Goal: Information Seeking & Learning: Learn about a topic

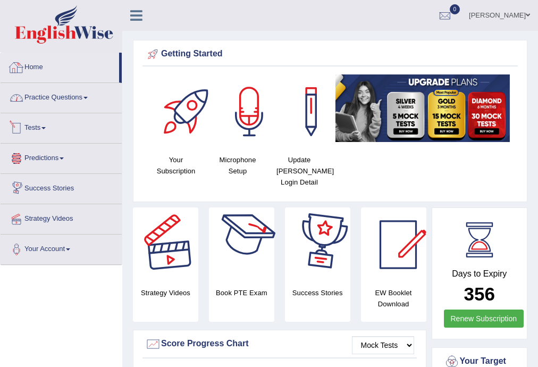
click at [53, 106] on link "Practice Questions" at bounding box center [61, 96] width 121 height 27
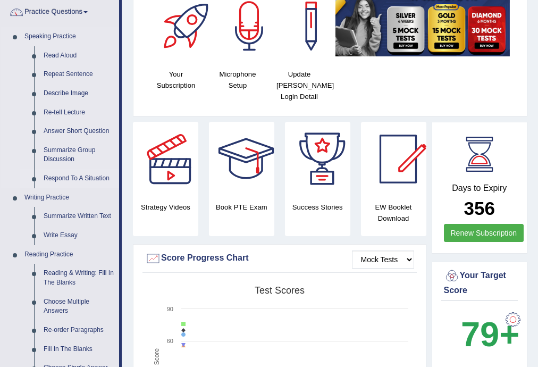
scroll to position [85, 0]
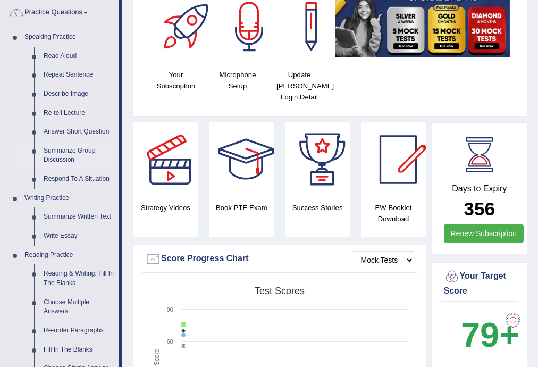
click at [66, 153] on link "Summarize Group Discussion" at bounding box center [79, 155] width 80 height 28
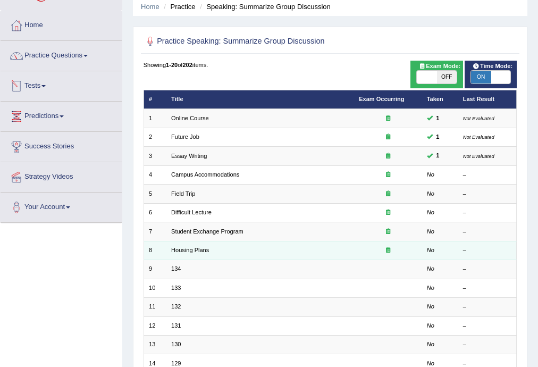
scroll to position [43, 0]
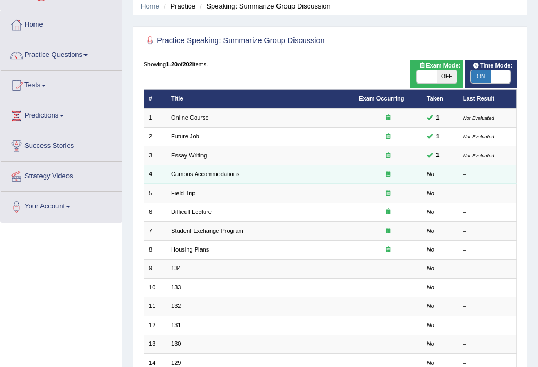
click at [208, 173] on link "Campus Accommodations" at bounding box center [205, 174] width 68 height 6
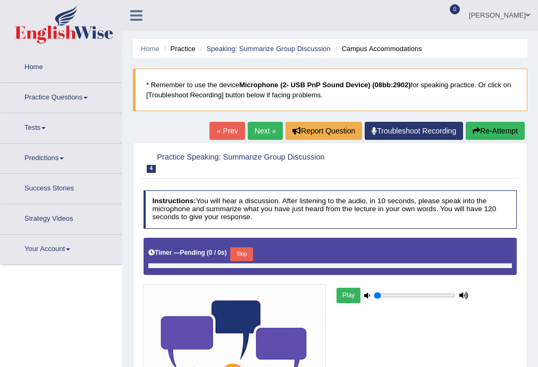
type input "1"
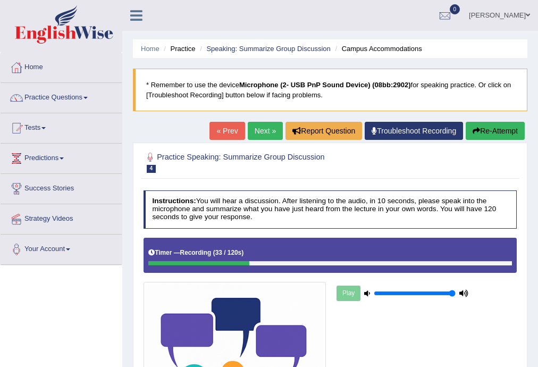
click at [504, 137] on button "Re-Attempt" at bounding box center [495, 131] width 59 height 18
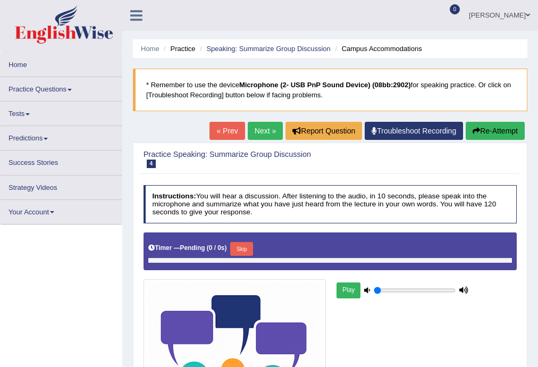
type input "1"
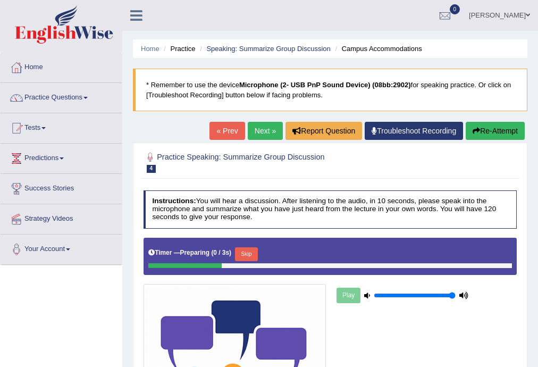
click at [253, 247] on button "Skip" at bounding box center [246, 254] width 23 height 14
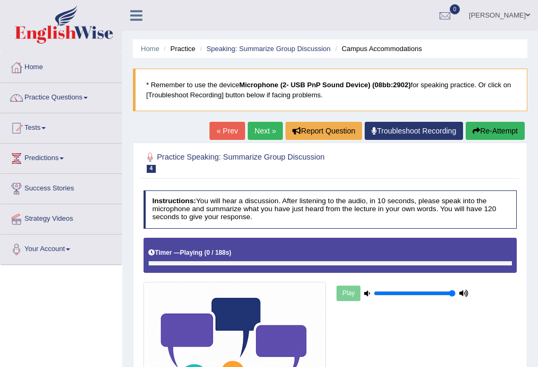
click at [253, 247] on div "Timer — Playing ( 0 / 188s ) Skip" at bounding box center [330, 253] width 364 height 16
click at [325, 274] on div "Play" at bounding box center [330, 351] width 383 height 227
drag, startPoint x: 321, startPoint y: 270, endPoint x: 382, endPoint y: 242, distance: 67.6
click at [328, 270] on div "Timer — Playing ( 0 / 188s ) Skip" at bounding box center [331, 255] width 374 height 35
drag, startPoint x: 384, startPoint y: 242, endPoint x: 384, endPoint y: 262, distance: 19.7
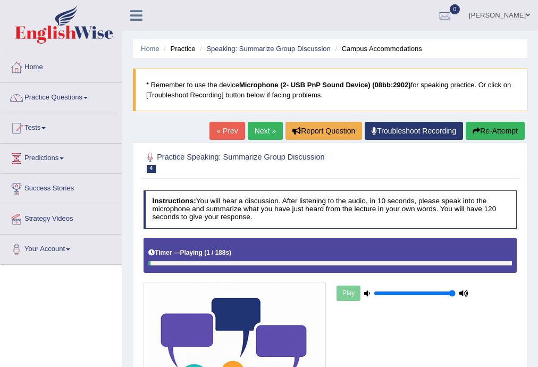
click at [385, 251] on div "Timer — Playing ( 1 / 188s ) Skip" at bounding box center [331, 255] width 374 height 35
click at [355, 294] on div "Play" at bounding box center [403, 293] width 136 height 23
click at [358, 296] on div "Play" at bounding box center [403, 293] width 136 height 23
drag, startPoint x: 357, startPoint y: 291, endPoint x: 351, endPoint y: 287, distance: 7.2
click at [358, 291] on div "Play" at bounding box center [403, 293] width 136 height 23
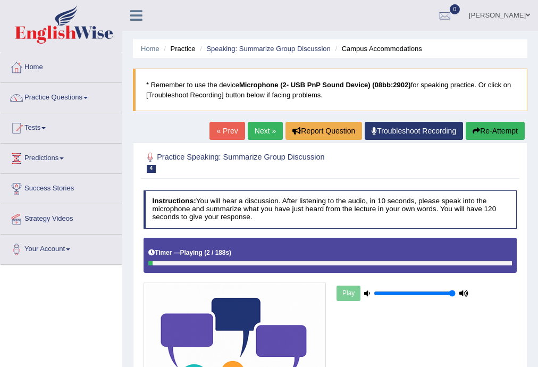
click at [351, 287] on div "Play" at bounding box center [403, 293] width 136 height 23
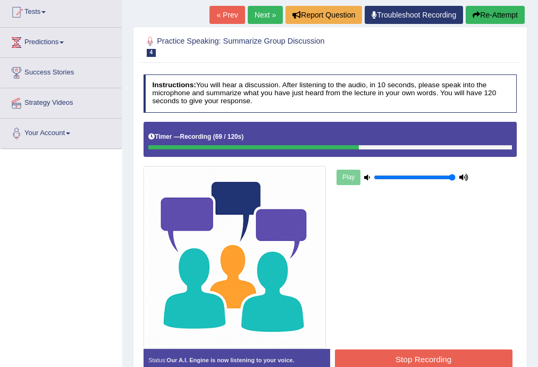
scroll to position [191, 0]
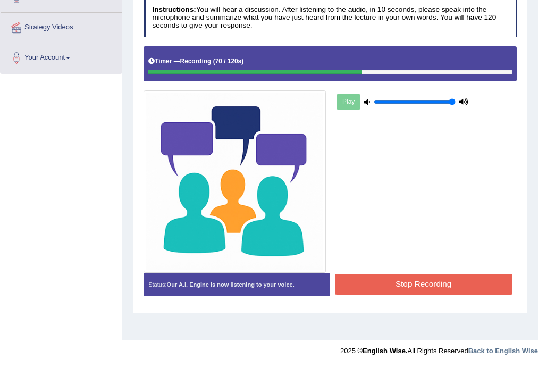
click at [445, 281] on button "Stop Recording" at bounding box center [424, 284] width 178 height 21
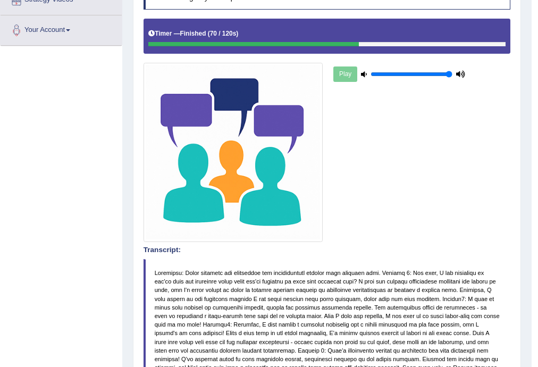
scroll to position [6, 0]
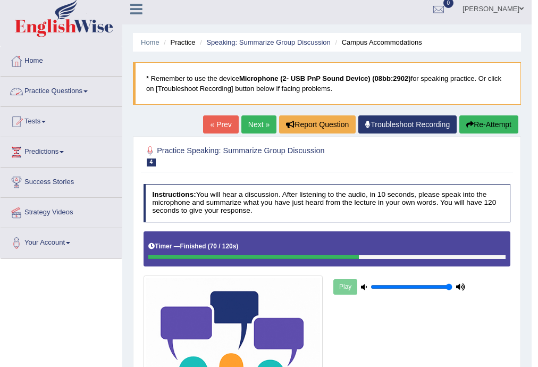
click at [55, 95] on link "Practice Questions" at bounding box center [61, 90] width 121 height 27
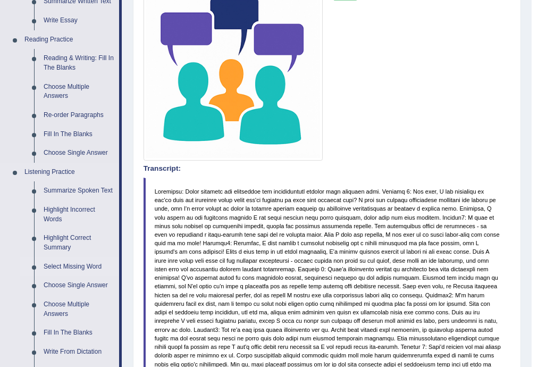
scroll to position [304, 0]
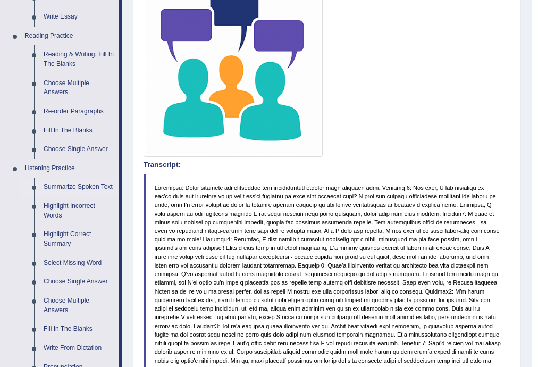
click at [80, 185] on link "Summarize Spoken Text" at bounding box center [79, 187] width 80 height 19
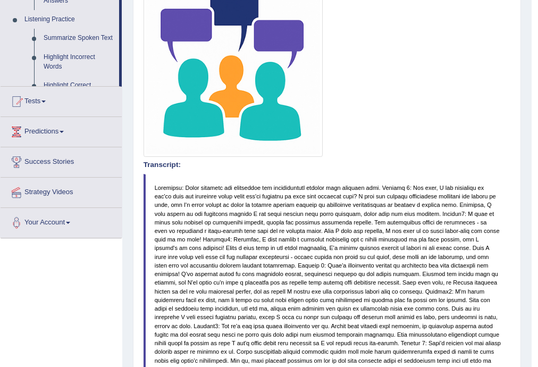
scroll to position [136, 0]
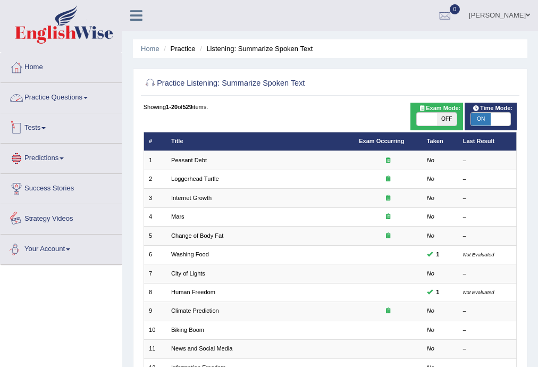
click at [72, 91] on link "Practice Questions" at bounding box center [61, 96] width 121 height 27
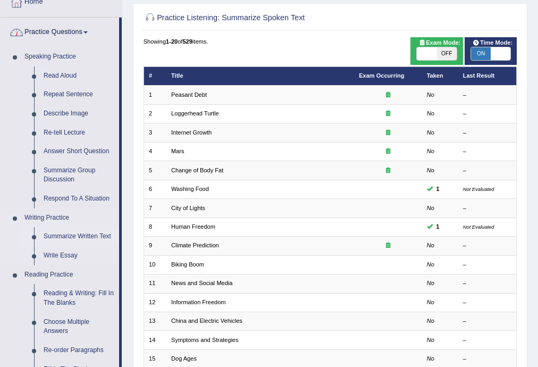
scroll to position [85, 0]
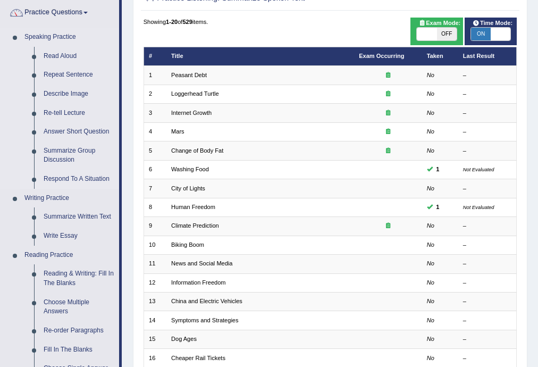
click at [85, 180] on link "Respond To A Situation" at bounding box center [79, 179] width 80 height 19
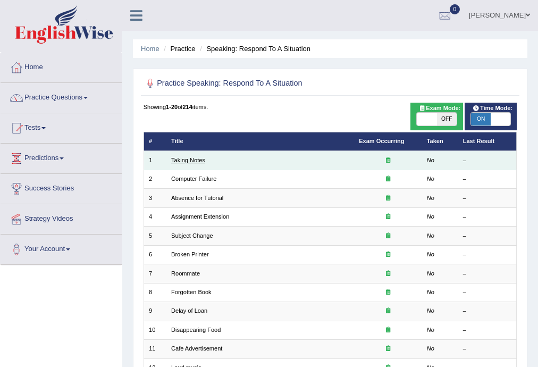
click at [188, 157] on link "Taking Notes" at bounding box center [188, 160] width 34 height 6
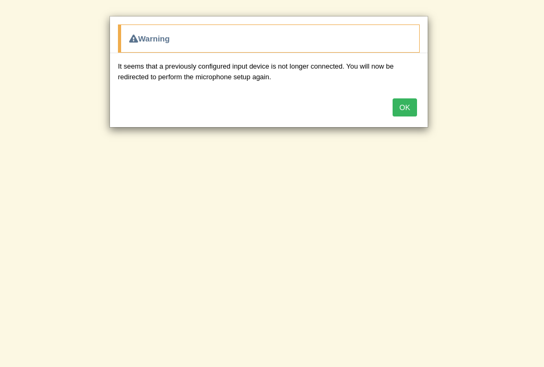
click at [410, 108] on button "OK" at bounding box center [405, 107] width 24 height 18
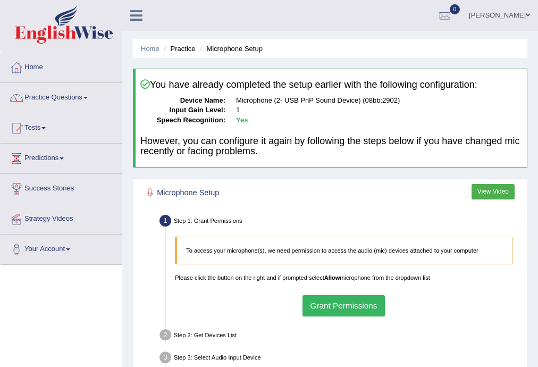
click at [346, 301] on button "Grant Permissions" at bounding box center [344, 305] width 82 height 21
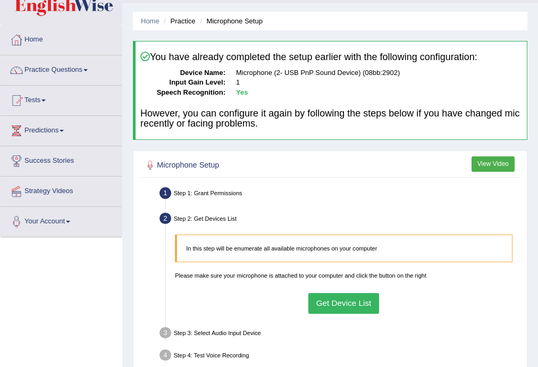
scroll to position [43, 0]
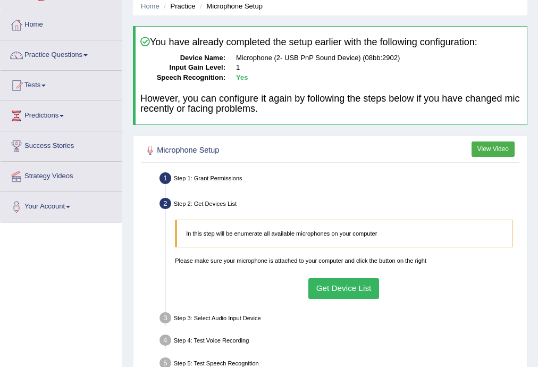
drag, startPoint x: 360, startPoint y: 256, endPoint x: 363, endPoint y: 303, distance: 46.3
click at [361, 256] on p "Please make sure your microphone is attached to your computer and click the but…" at bounding box center [344, 260] width 338 height 9
click at [363, 303] on ul "Step 1: Grant Permissions To access your microphone(s), we need permission to a…" at bounding box center [331, 283] width 374 height 227
click at [362, 295] on button "Get Device List" at bounding box center [343, 288] width 71 height 21
click at [362, 295] on ul "Step 1: Grant Permissions To access your microphone(s), we need permission to a…" at bounding box center [331, 283] width 374 height 227
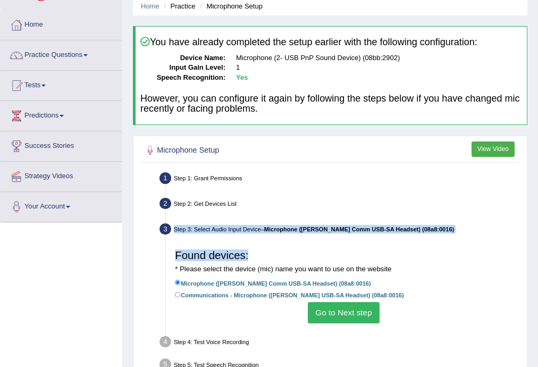
click at [364, 316] on button "Go to Next step" at bounding box center [344, 312] width 72 height 21
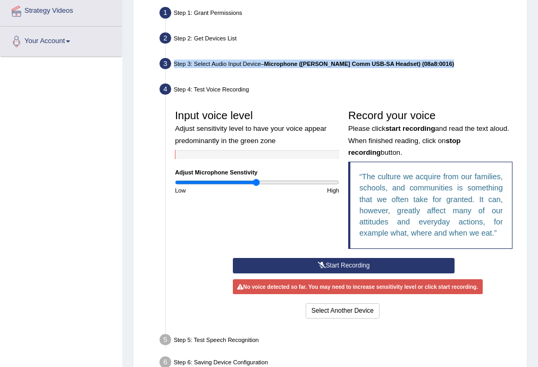
scroll to position [213, 0]
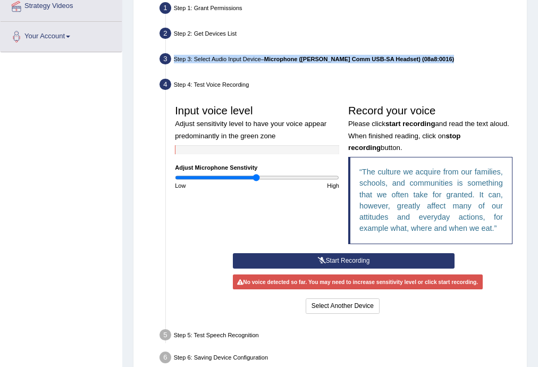
click at [296, 258] on button "Start Recording" at bounding box center [344, 260] width 222 height 15
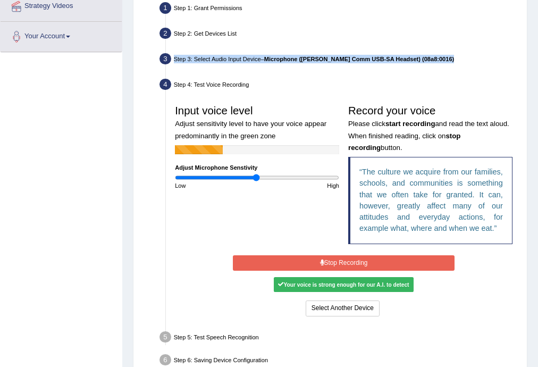
click at [334, 270] on button "Stop Recording" at bounding box center [344, 262] width 222 height 15
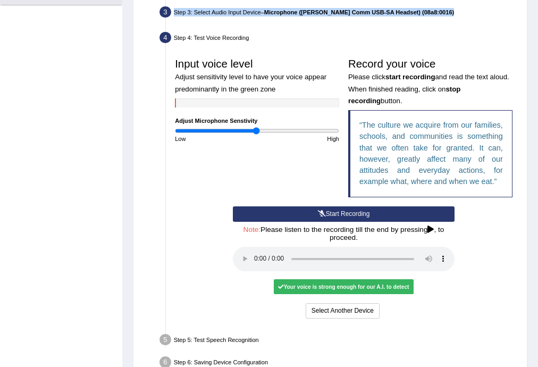
scroll to position [316, 0]
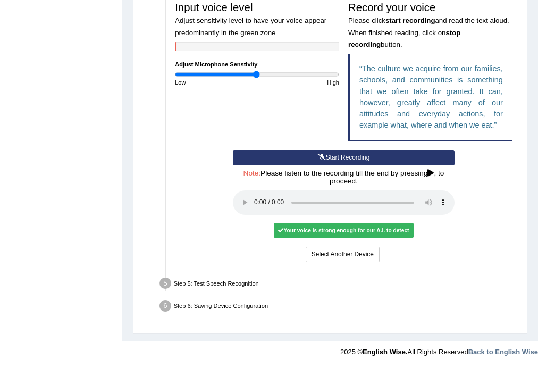
click at [232, 204] on div "Start Recording Stop Recording Note: Please listen to the recording till the en…" at bounding box center [343, 207] width 231 height 115
click at [389, 247] on button "Voice is ok. Go to Next step" at bounding box center [381, 254] width 89 height 15
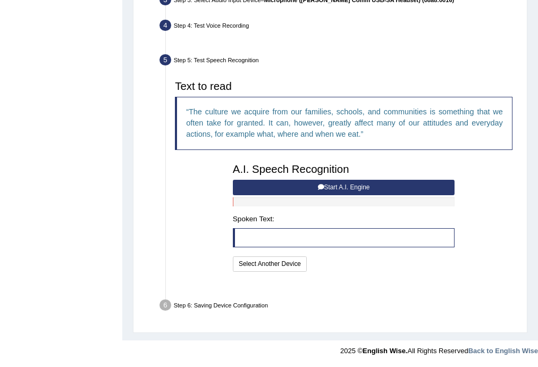
scroll to position [249, 0]
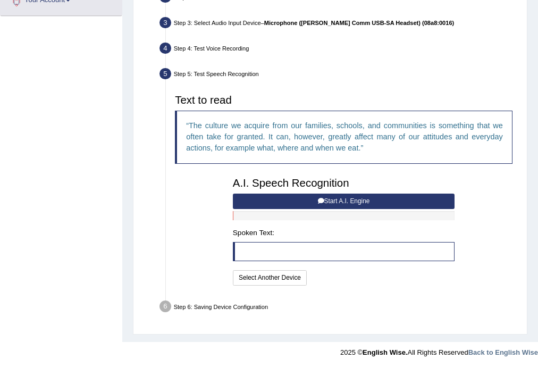
click at [303, 198] on button "Start A.I. Engine" at bounding box center [344, 201] width 222 height 15
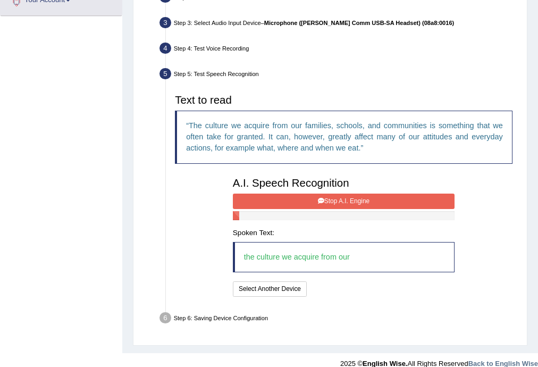
click at [334, 200] on button "Stop A.I. Engine" at bounding box center [344, 201] width 222 height 15
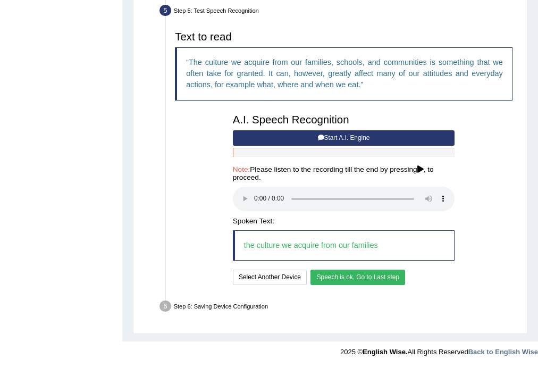
click at [364, 277] on button "Speech is ok. Go to Last step" at bounding box center [358, 277] width 95 height 15
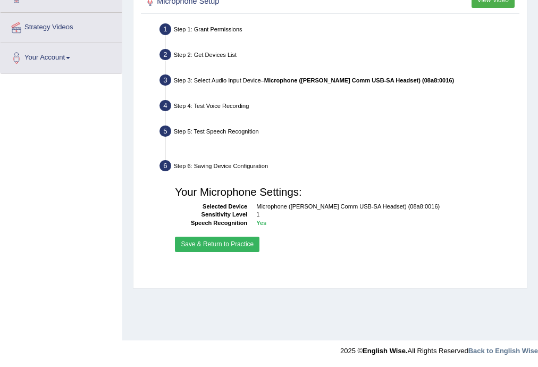
scroll to position [191, 0]
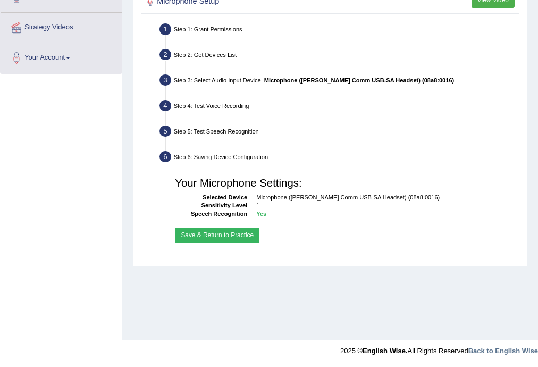
click at [251, 225] on div "Your Microphone Settings: Selected Device Microphone (Andrea Comm USB-SA Headse…" at bounding box center [344, 209] width 347 height 82
click at [250, 232] on button "Save & Return to Practice" at bounding box center [217, 235] width 85 height 15
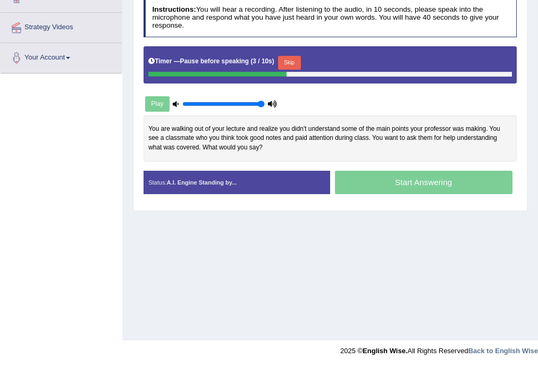
scroll to position [149, 0]
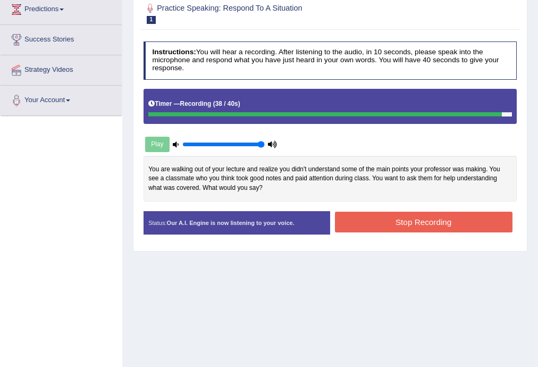
drag, startPoint x: 320, startPoint y: 225, endPoint x: 365, endPoint y: 227, distance: 44.7
click at [340, 226] on div "Status: Our A.I. Engine is now listening to your voice. Start Answering Stop Re…" at bounding box center [331, 227] width 374 height 32
click at [365, 227] on button "Stop Recording" at bounding box center [424, 222] width 178 height 21
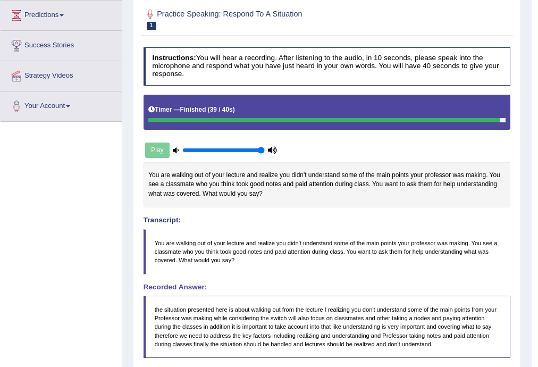
scroll to position [58, 0]
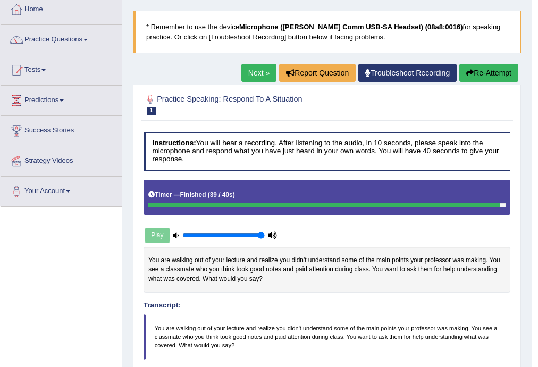
click at [258, 71] on link "Next »" at bounding box center [258, 73] width 35 height 18
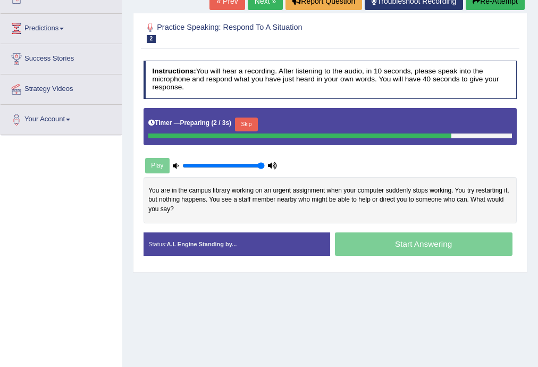
scroll to position [170, 0]
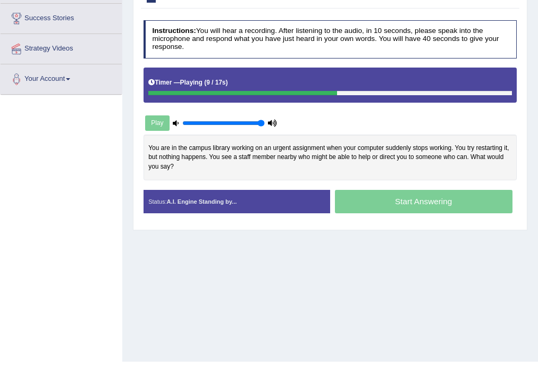
click at [479, 271] on div "Home Practice Speaking: Respond To A Situation Computer Failure * Remember to u…" at bounding box center [330, 96] width 416 height 532
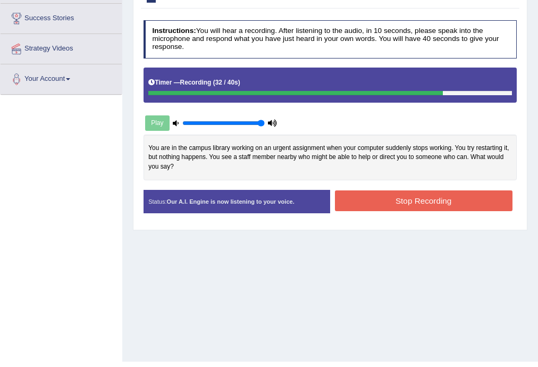
click at [453, 200] on button "Stop Recording" at bounding box center [424, 200] width 178 height 21
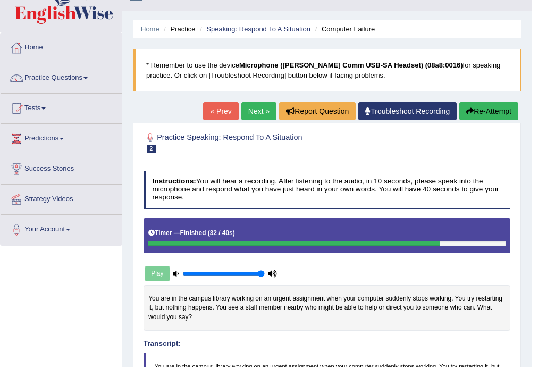
scroll to position [7, 0]
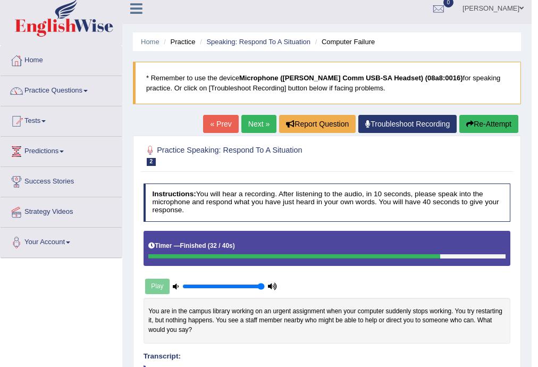
click at [252, 127] on link "Next »" at bounding box center [258, 124] width 35 height 18
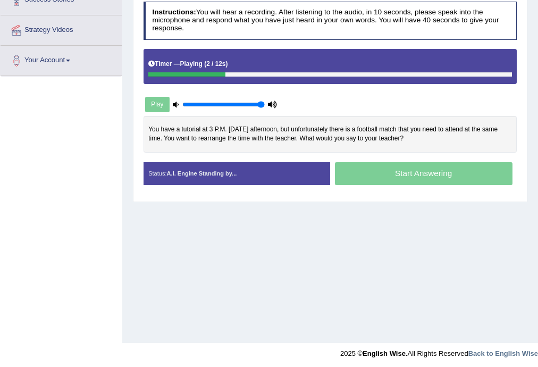
scroll to position [191, 0]
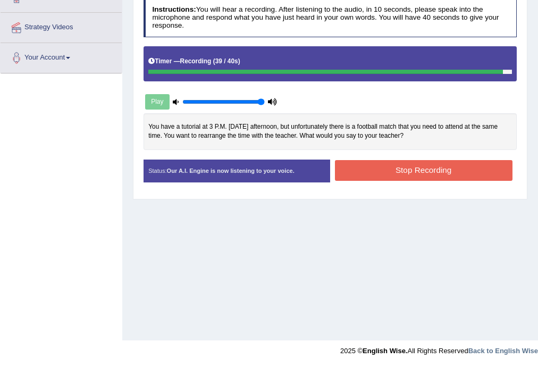
click at [383, 170] on button "Stop Recording" at bounding box center [424, 170] width 178 height 21
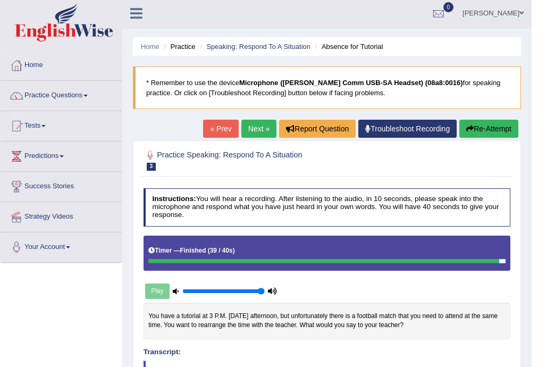
scroll to position [0, 0]
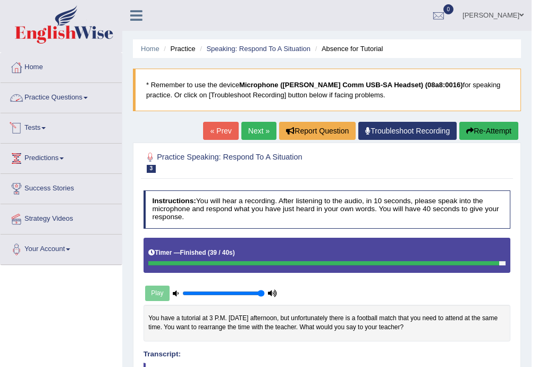
click at [24, 104] on div at bounding box center [17, 98] width 16 height 16
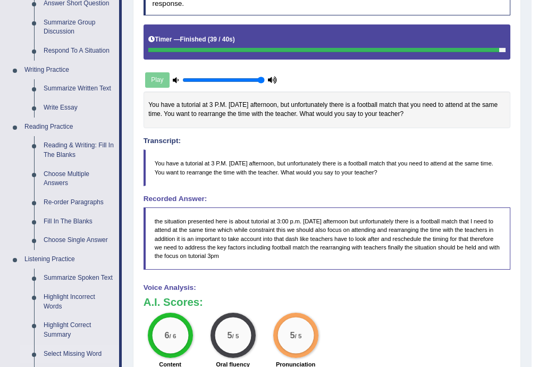
scroll to position [298, 0]
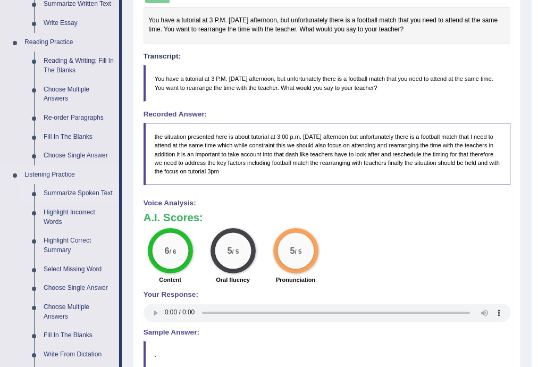
click at [110, 189] on link "Summarize Spoken Text" at bounding box center [79, 193] width 80 height 19
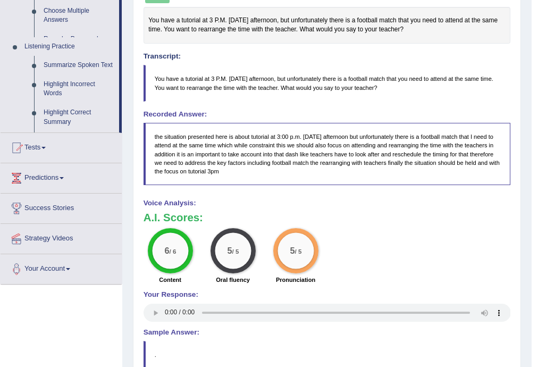
scroll to position [125, 0]
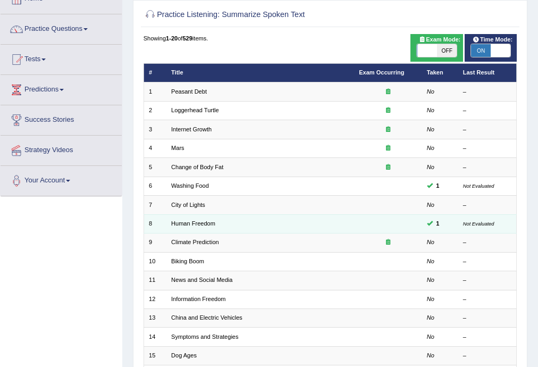
scroll to position [85, 0]
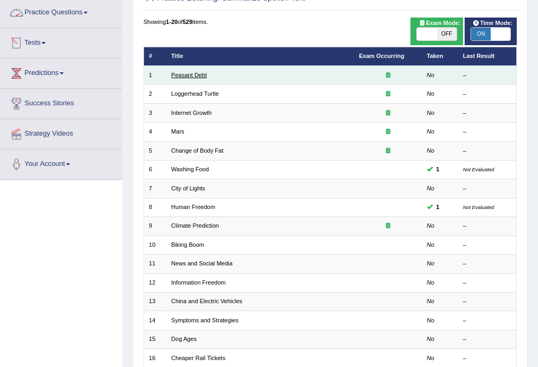
click at [191, 77] on link "Peasant Debt" at bounding box center [189, 75] width 36 height 6
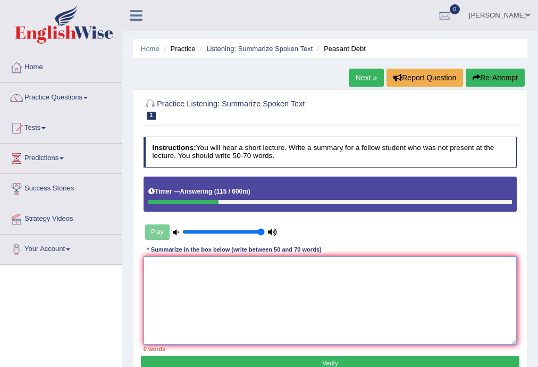
click at [265, 291] on textarea at bounding box center [331, 300] width 374 height 88
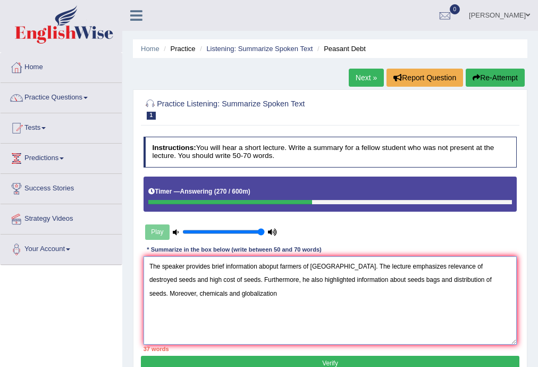
drag, startPoint x: 469, startPoint y: 281, endPoint x: 498, endPoint y: 283, distance: 28.8
click at [498, 283] on textarea "The speaker provides brief information aboput farmers of [GEOGRAPHIC_DATA]. The…" at bounding box center [331, 300] width 374 height 88
drag, startPoint x: 150, startPoint y: 292, endPoint x: 188, endPoint y: 295, distance: 38.4
click at [188, 295] on textarea "The speaker provides brief information aboput farmers of [GEOGRAPHIC_DATA]. The…" at bounding box center [331, 300] width 374 height 88
drag, startPoint x: 469, startPoint y: 279, endPoint x: 497, endPoint y: 281, distance: 27.7
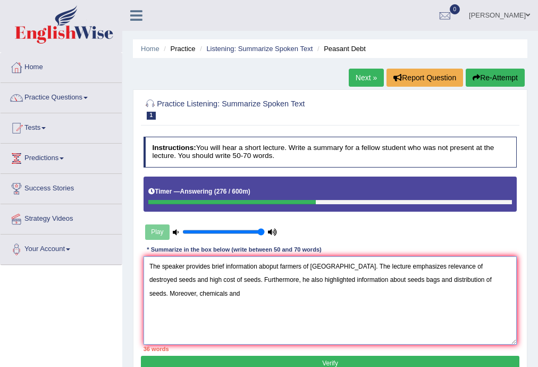
click at [497, 281] on textarea "The speaker provides brief information aboput farmers of [GEOGRAPHIC_DATA]. The…" at bounding box center [331, 300] width 374 height 88
paste textarea "globalization"
click at [378, 298] on textarea "The speaker provides brief information aboput farmers of India. The lecture emp…" at bounding box center [331, 300] width 374 height 88
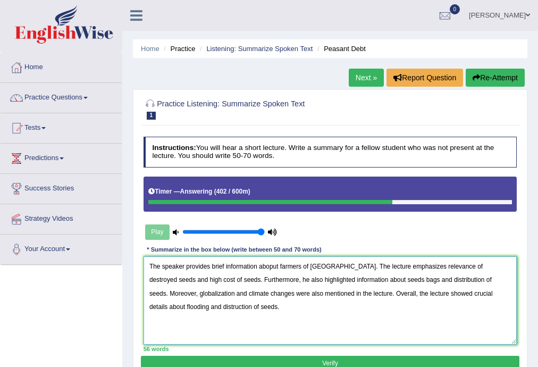
click at [489, 298] on textarea "The speaker provides brief information aboput farmers of India. The lecture emp…" at bounding box center [331, 300] width 374 height 88
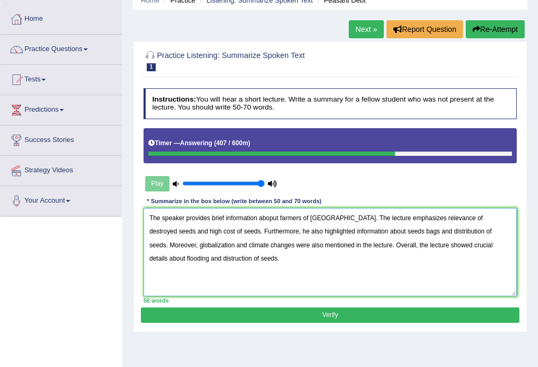
scroll to position [170, 0]
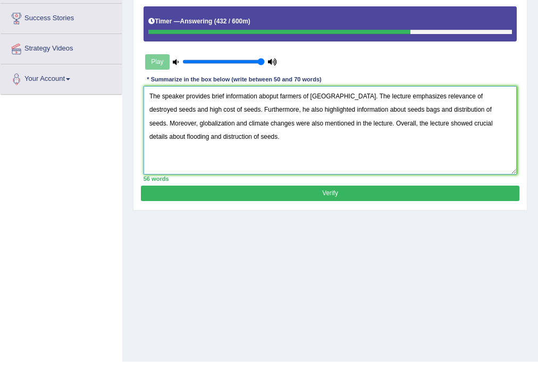
click at [326, 100] on textarea "The speaker provides brief information aboput farmers of India. The lecture emp…" at bounding box center [331, 130] width 374 height 88
click at [241, 108] on textarea "The speaker provides brief information aboput farmers of India. Initiallt, the …" at bounding box center [331, 130] width 374 height 88
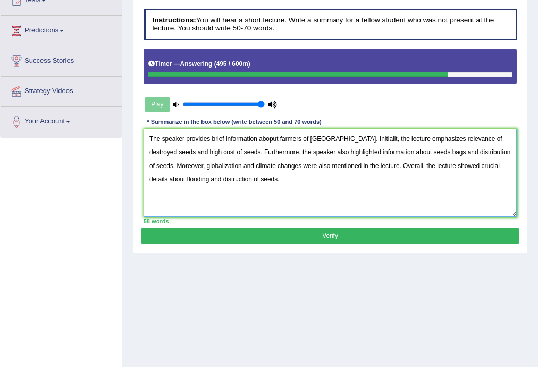
type textarea "The speaker provides brief information aboput farmers of [GEOGRAPHIC_DATA]. Ini…"
click at [333, 233] on button "Verify" at bounding box center [330, 235] width 378 height 15
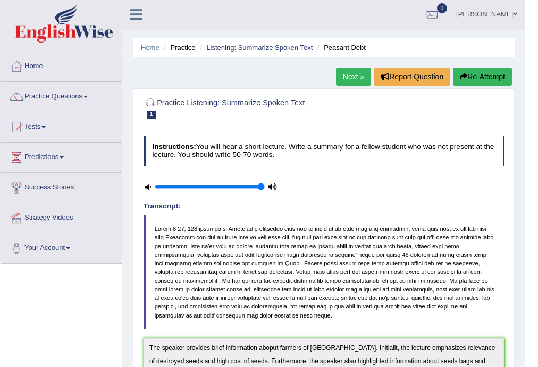
scroll to position [0, 0]
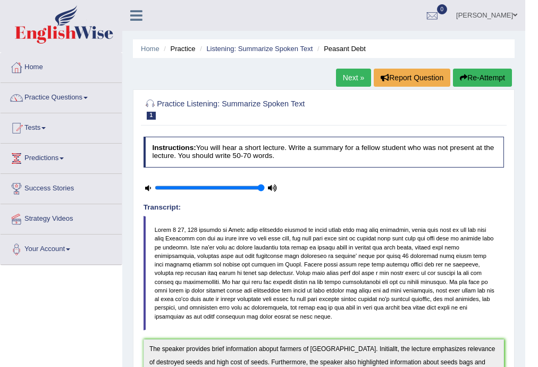
click at [498, 79] on button "Re-Attempt" at bounding box center [482, 78] width 59 height 18
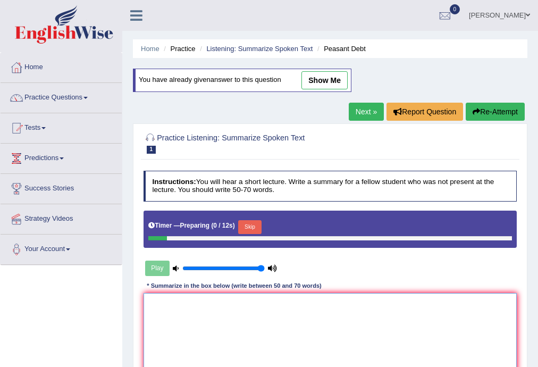
click at [299, 345] on textarea at bounding box center [331, 337] width 374 height 88
paste textarea "The speaker provides brief information aboput farmers of India. Initiallt, the …"
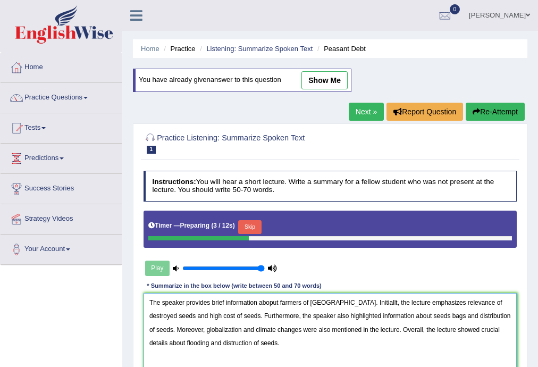
click at [271, 306] on textarea "The speaker provides brief information aboput farmers of India. Initiallt, the …" at bounding box center [331, 337] width 374 height 88
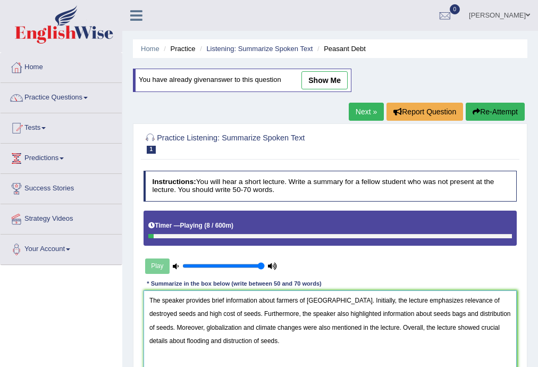
click at [166, 345] on textarea "The speaker provides brief information about farmers of India. Initially, the l…" at bounding box center [331, 334] width 374 height 88
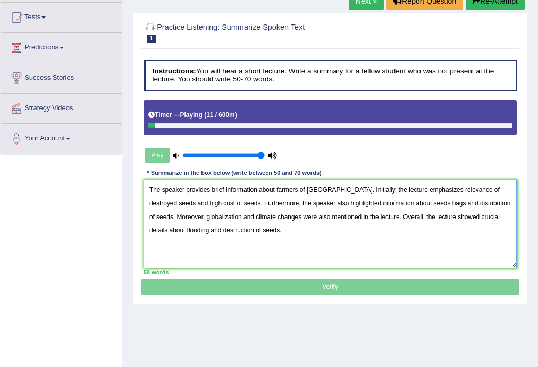
scroll to position [191, 0]
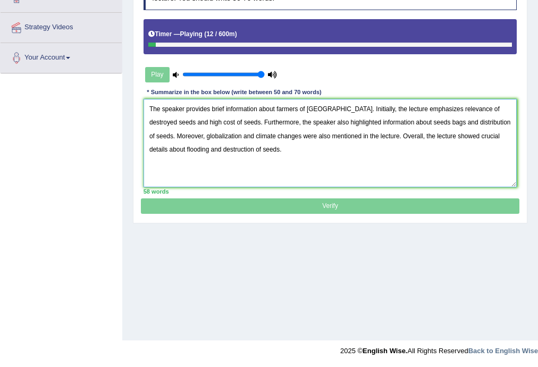
type textarea "The speaker provides brief information about farmers of India. Initially, the l…"
click at [335, 204] on p "Verify" at bounding box center [330, 93] width 378 height 241
drag, startPoint x: 161, startPoint y: 70, endPoint x: 160, endPoint y: 53, distance: 17.0
click at [161, 70] on div "Play" at bounding box center [212, 74] width 136 height 23
drag, startPoint x: 171, startPoint y: 41, endPoint x: 265, endPoint y: 43, distance: 94.1
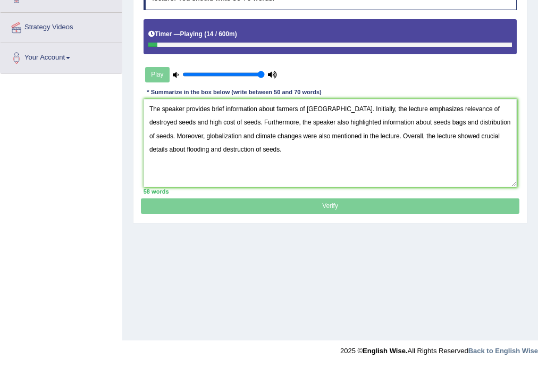
click at [265, 43] on div at bounding box center [330, 45] width 364 height 5
type input "0.5"
click at [221, 73] on input "range" at bounding box center [223, 74] width 82 height 7
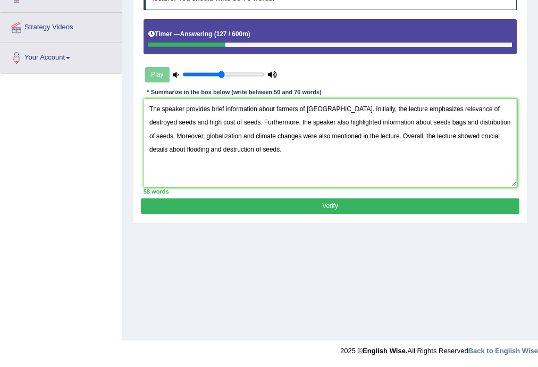
click at [330, 205] on button "Verify" at bounding box center [330, 205] width 378 height 15
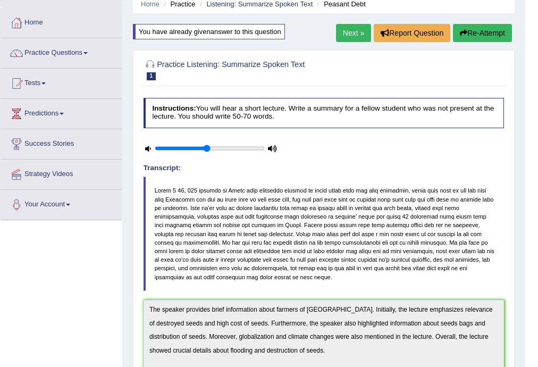
scroll to position [0, 0]
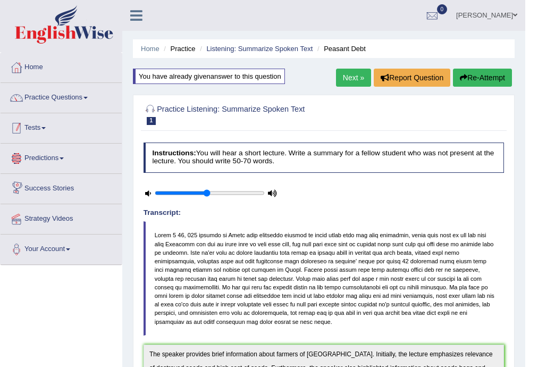
click at [44, 131] on link "Tests" at bounding box center [61, 126] width 121 height 27
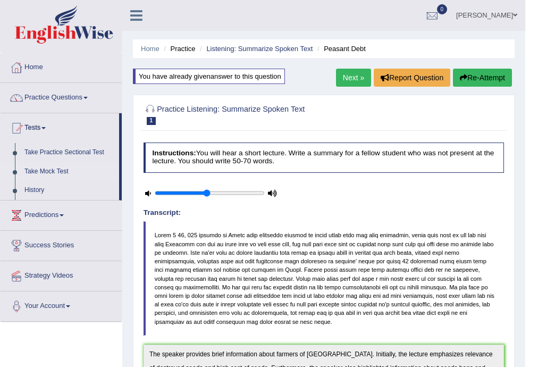
click at [54, 164] on link "Take Mock Test" at bounding box center [69, 171] width 99 height 19
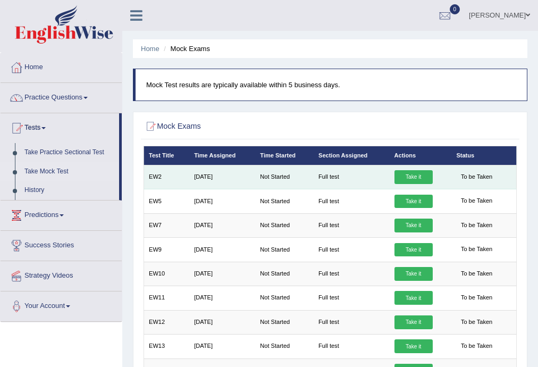
click at [413, 175] on link "Take it" at bounding box center [414, 177] width 38 height 14
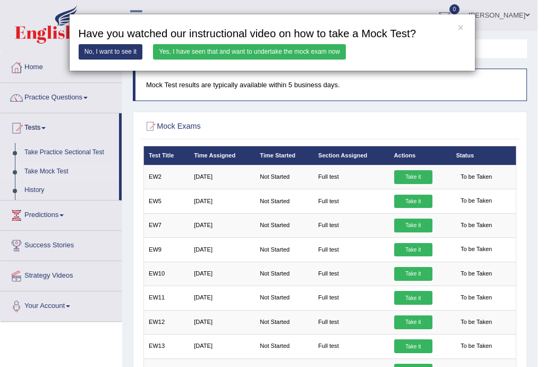
click at [283, 51] on link "Yes, I have seen that and want to undertake the mock exam now" at bounding box center [249, 51] width 193 height 15
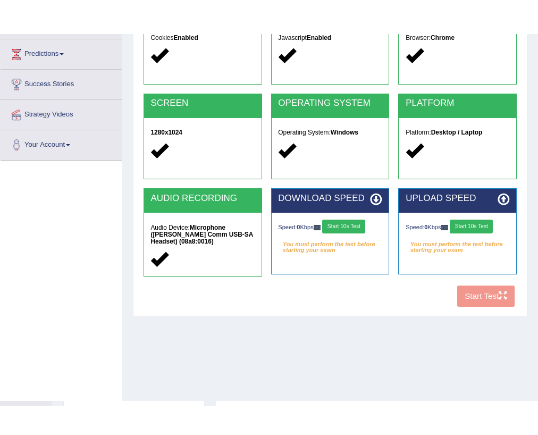
scroll to position [64, 0]
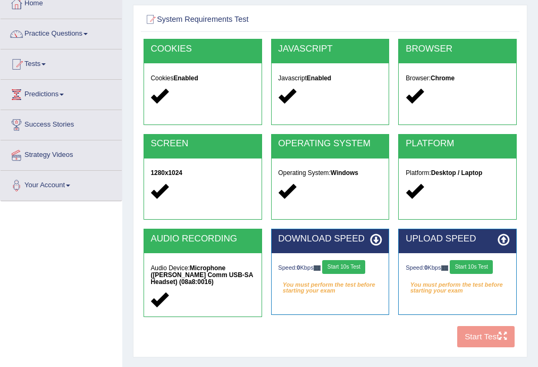
click at [357, 264] on button "Start 10s Test" at bounding box center [343, 267] width 43 height 14
click at [467, 270] on button "Start 10s Test" at bounding box center [471, 267] width 43 height 14
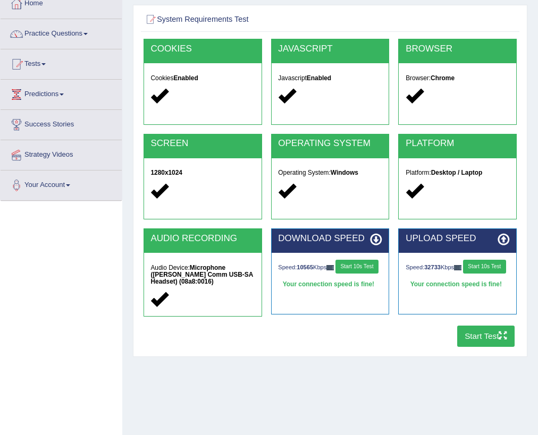
click at [501, 336] on icon "button" at bounding box center [503, 336] width 8 height 8
